Goal: Check status: Check status

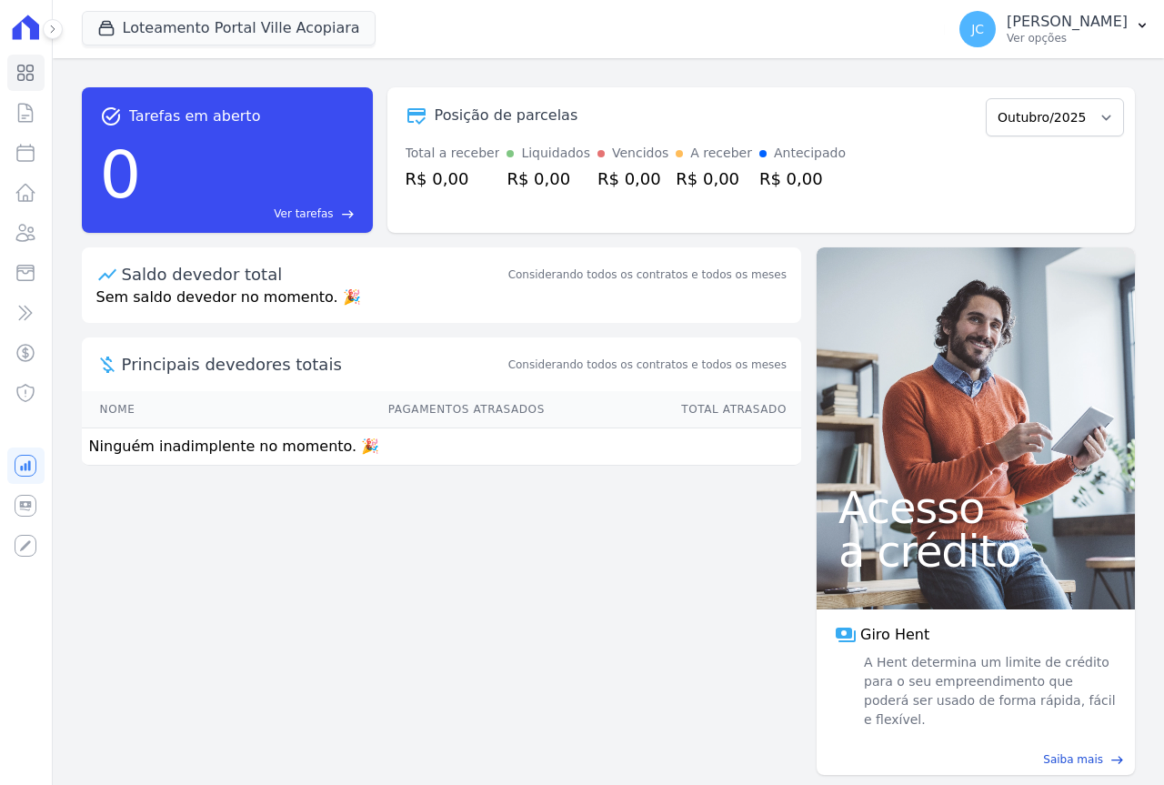
click at [971, 751] on link "Saiba mais east" at bounding box center [975, 759] width 296 height 16
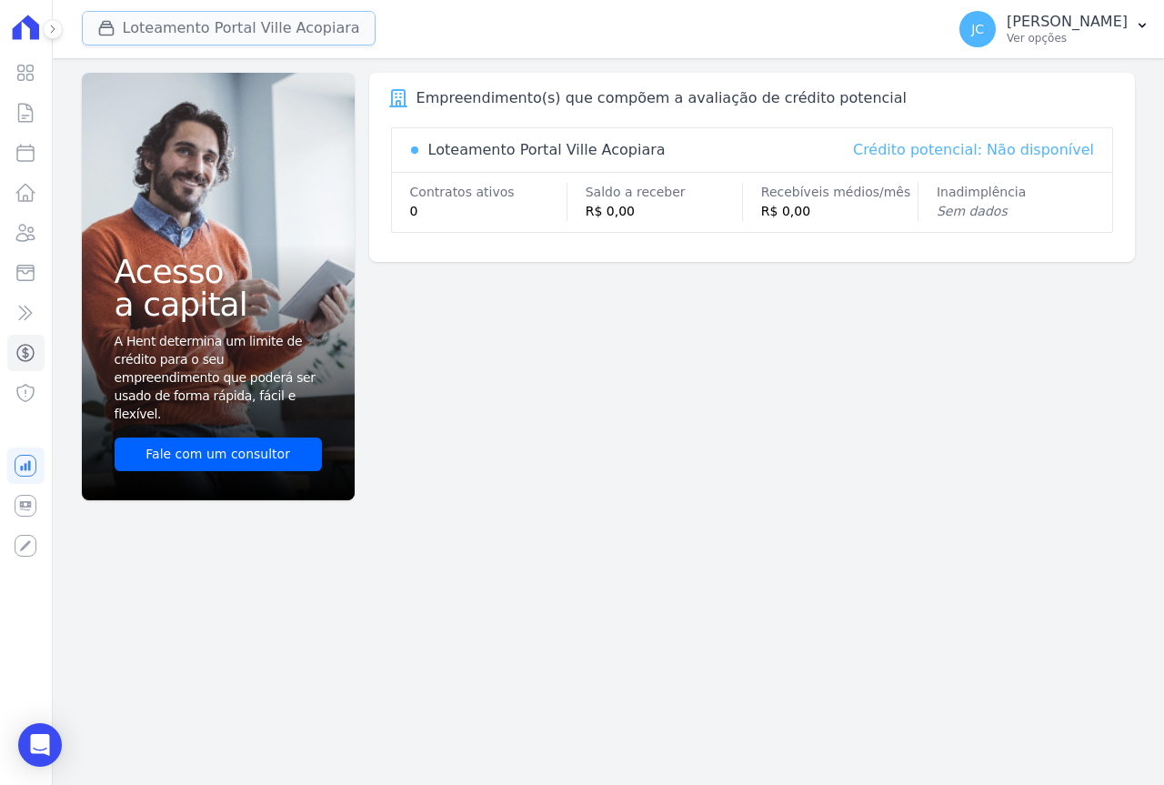
click at [232, 35] on button "Loteamento Portal Ville Acopiara" at bounding box center [229, 28] width 294 height 35
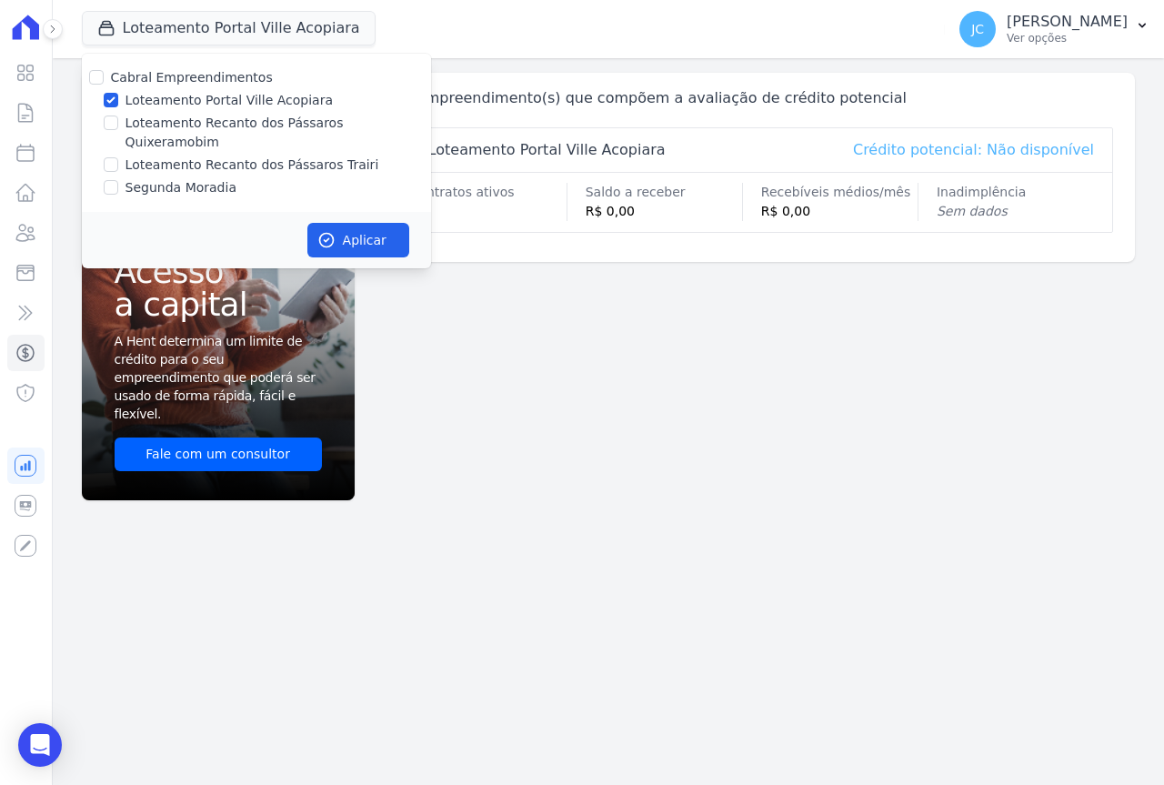
click at [163, 106] on label "Loteamento Portal Ville Acopiara" at bounding box center [228, 100] width 207 height 19
click at [118, 106] on input "Loteamento Portal Ville Acopiara" at bounding box center [111, 100] width 15 height 15
checkbox input "false"
click at [160, 155] on label "Loteamento Recanto dos Pássaros Trairi" at bounding box center [252, 164] width 254 height 19
click at [118, 157] on input "Loteamento Recanto dos Pássaros Trairi" at bounding box center [111, 164] width 15 height 15
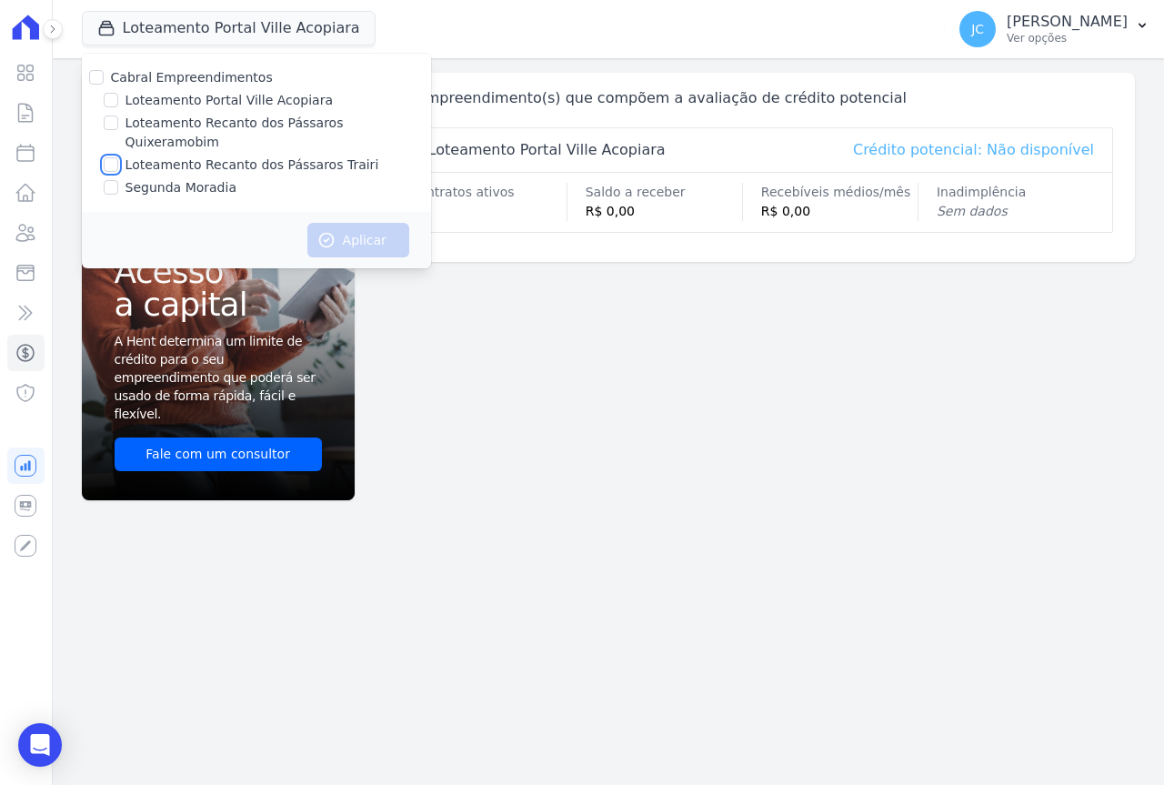
checkbox input "true"
click at [342, 223] on button "Aplicar" at bounding box center [358, 240] width 102 height 35
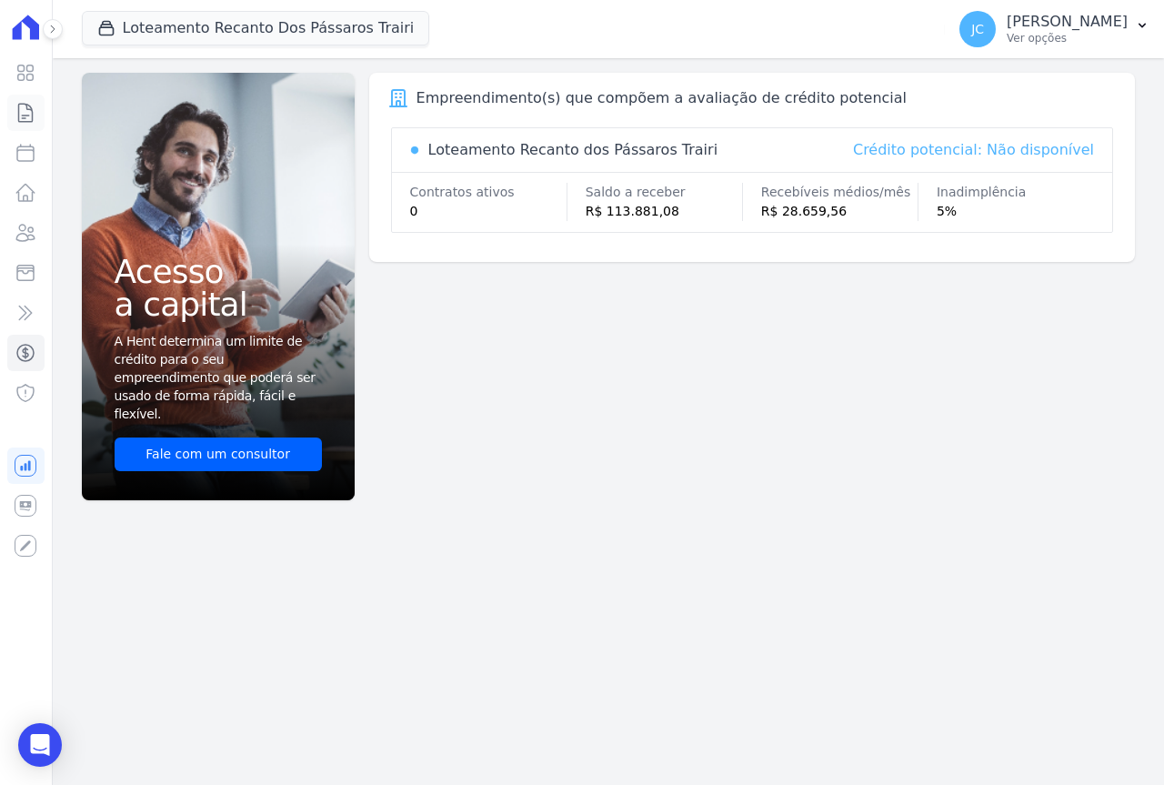
click at [22, 109] on icon at bounding box center [26, 113] width 22 height 22
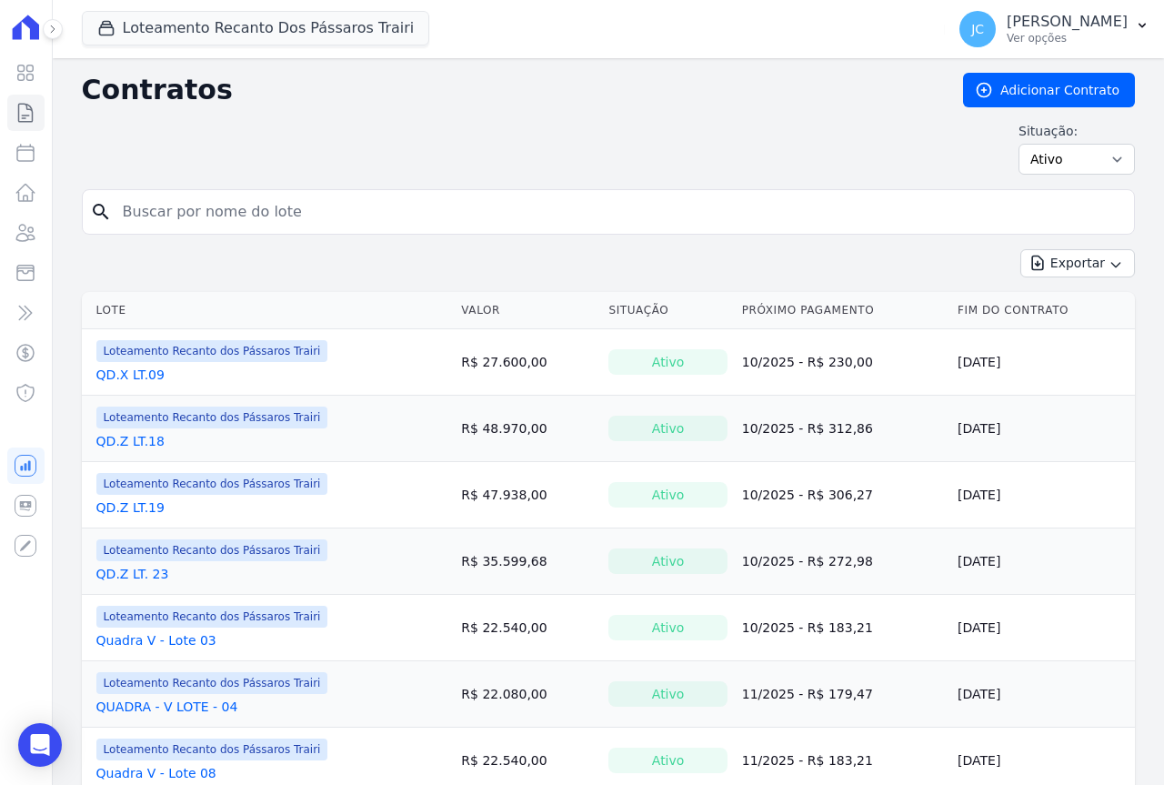
click at [181, 208] on input "search" at bounding box center [619, 212] width 1015 height 36
type input "40"
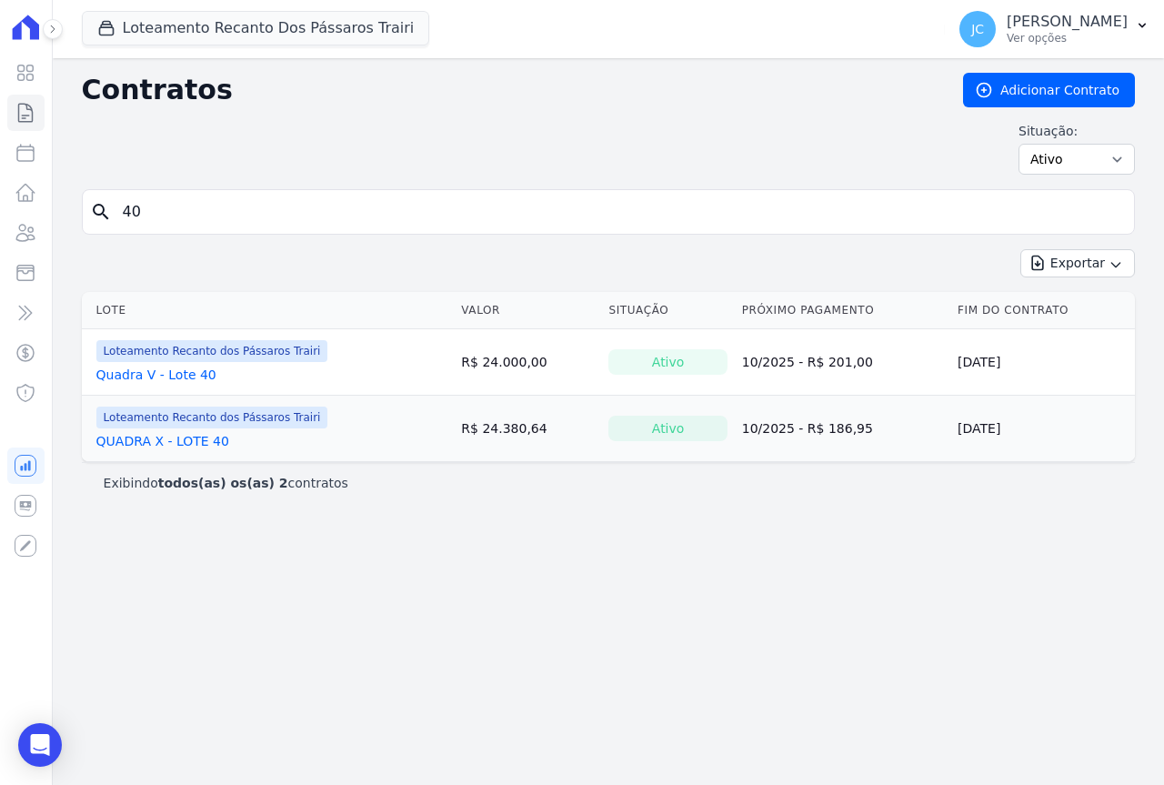
click at [160, 377] on link "Quadra V - Lote 40" at bounding box center [156, 375] width 120 height 18
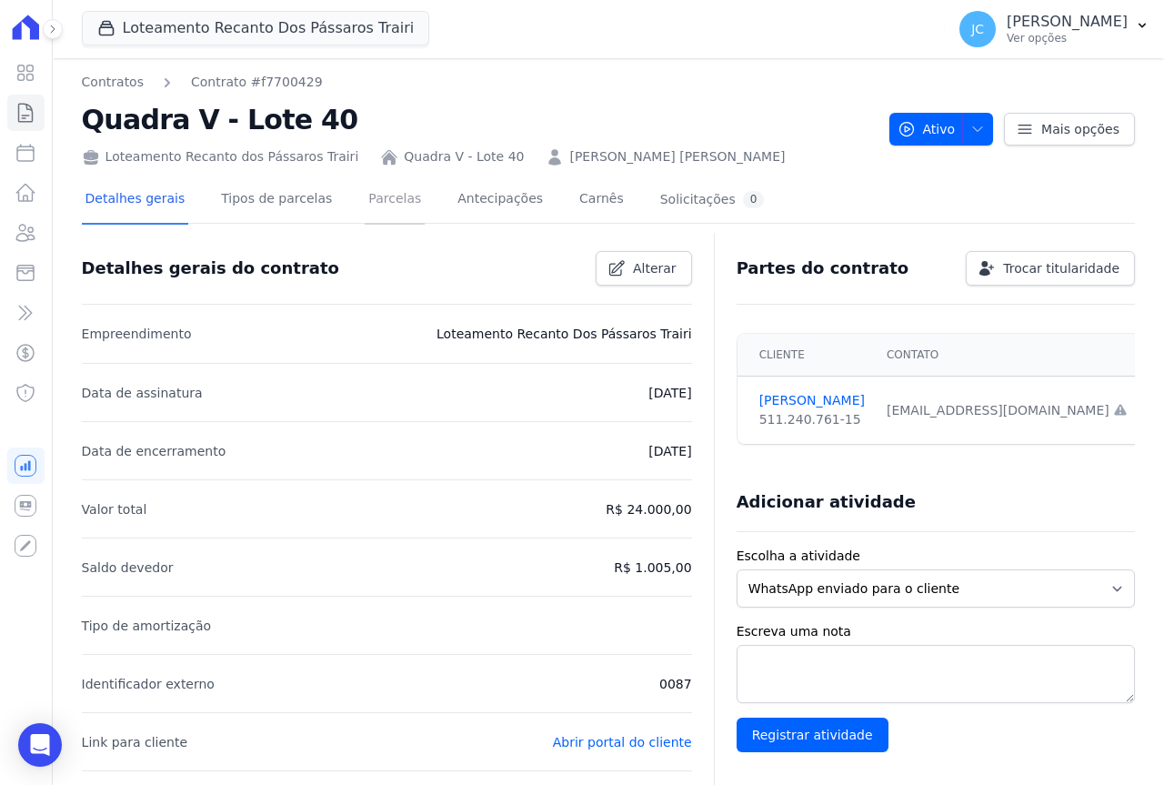
click at [365, 195] on link "Parcelas" at bounding box center [395, 200] width 60 height 48
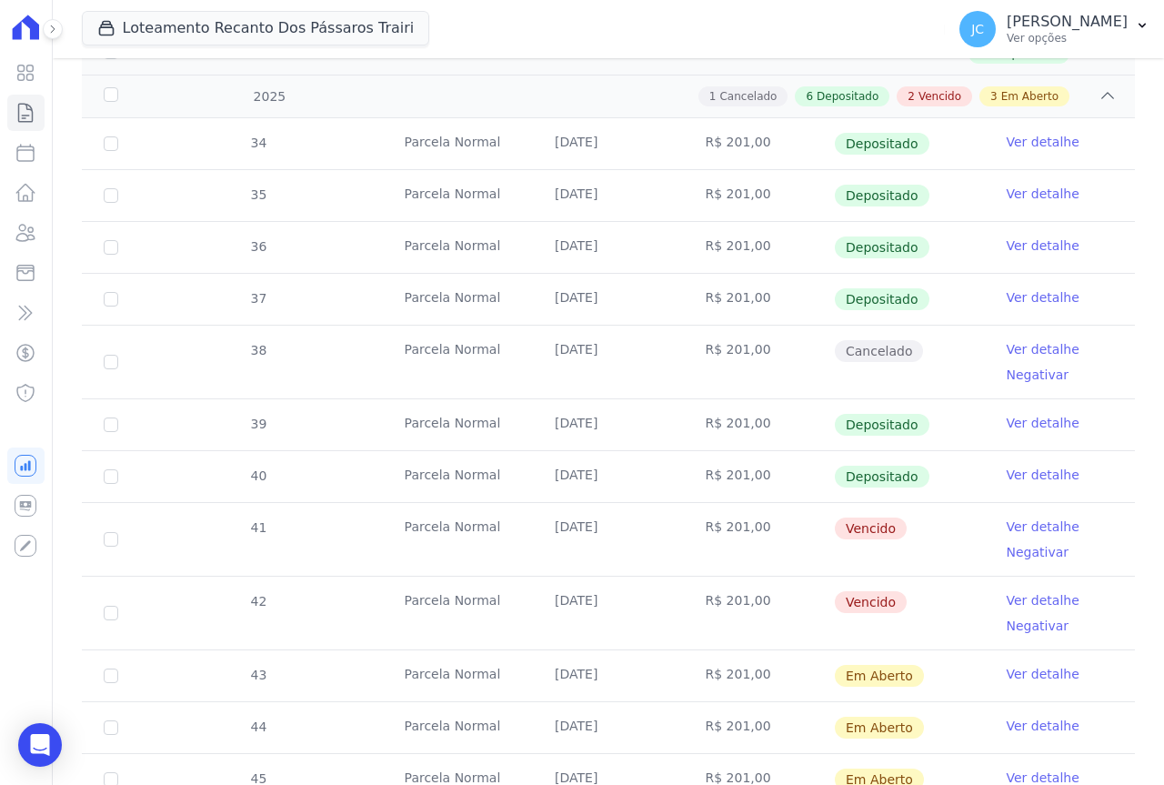
scroll to position [468, 0]
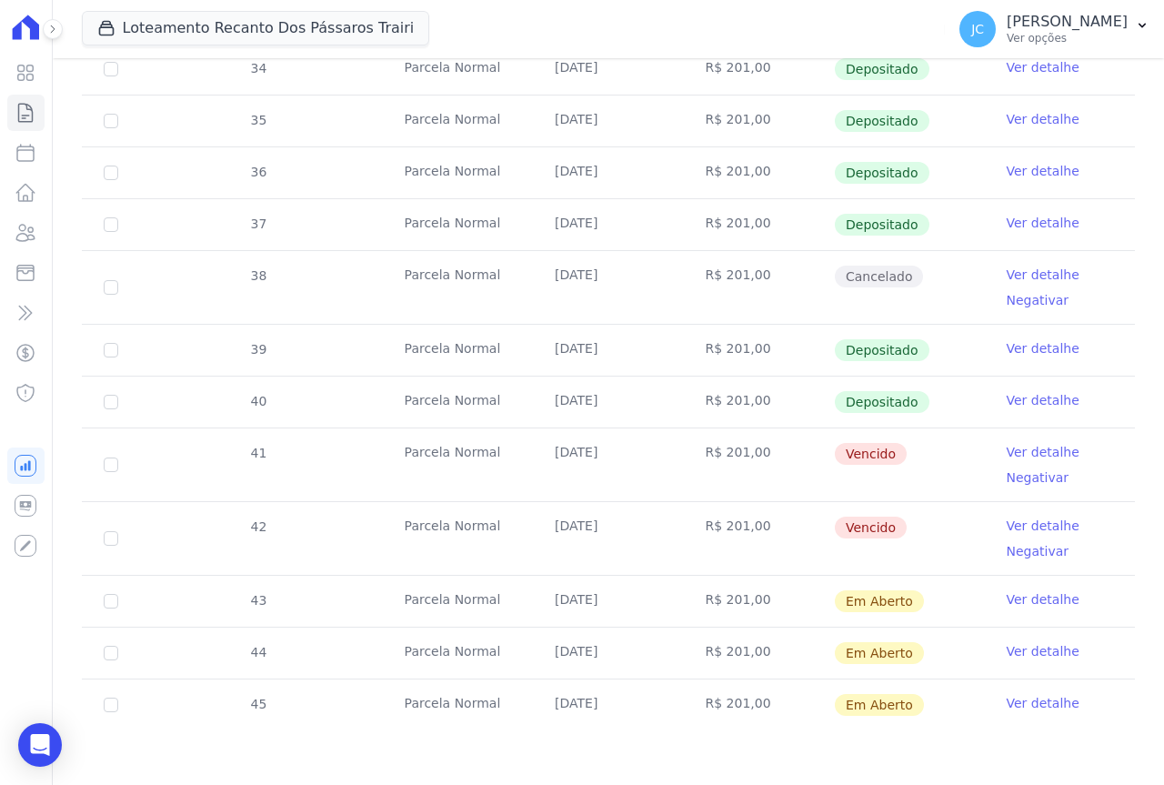
click at [1021, 598] on link "Ver detalhe" at bounding box center [1043, 599] width 73 height 18
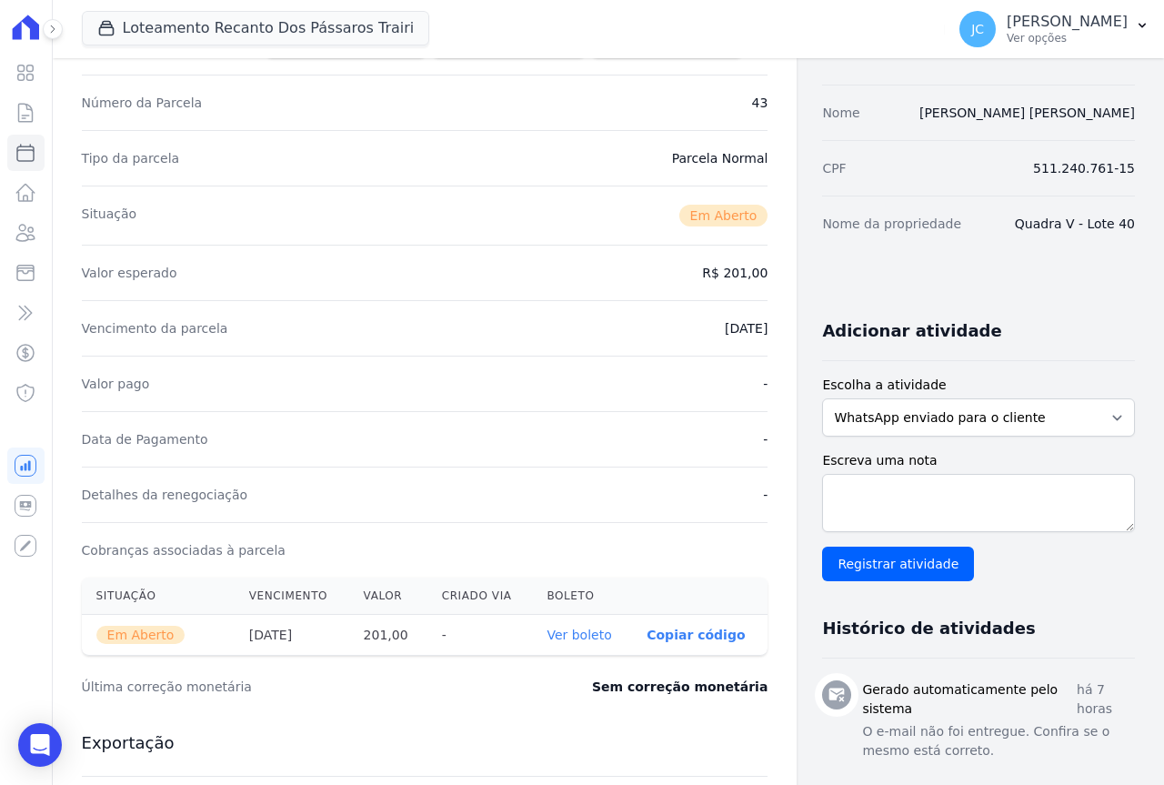
scroll to position [273, 0]
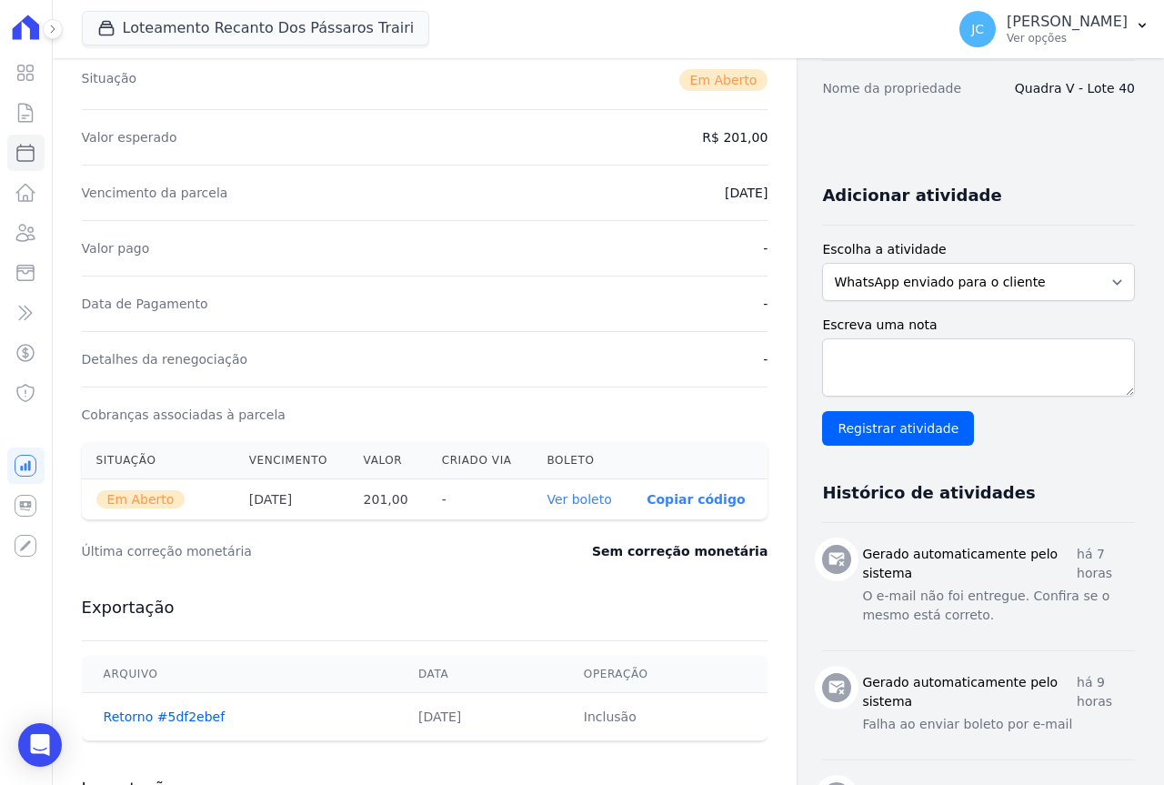
click at [549, 502] on link "Ver boleto" at bounding box center [578, 499] width 65 height 15
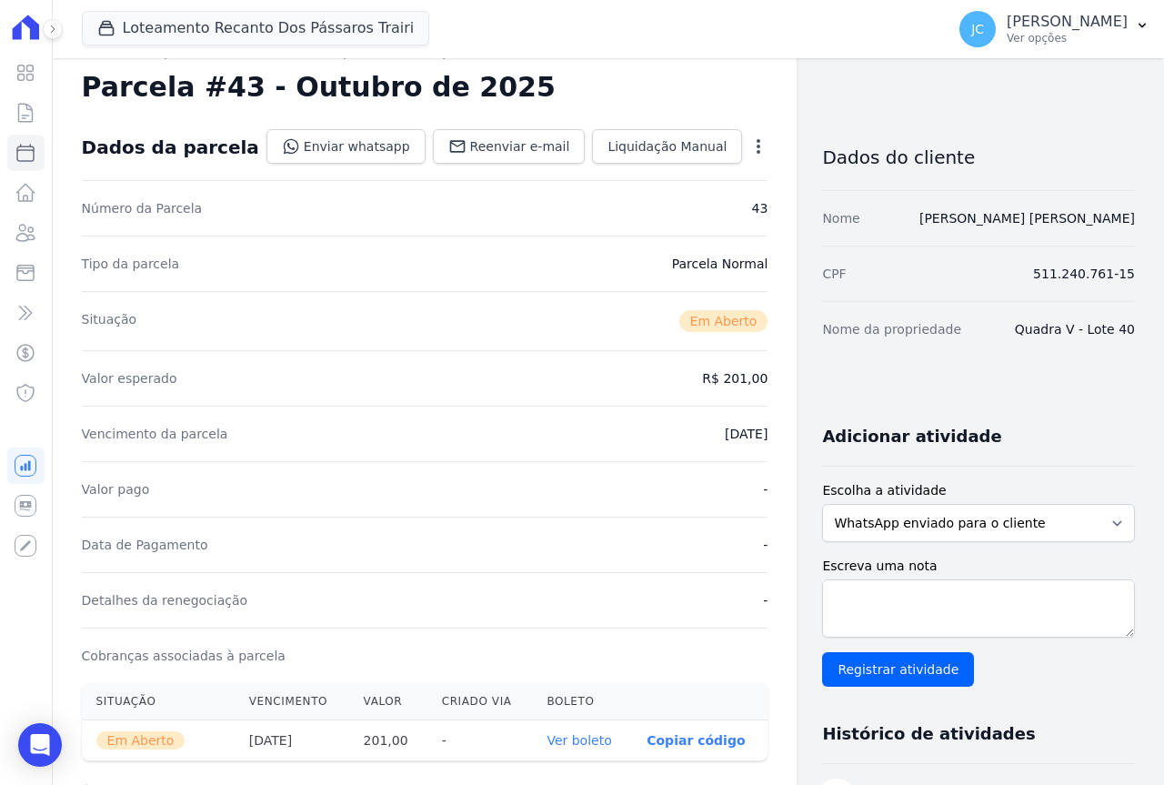
scroll to position [0, 0]
